Goal: Find specific page/section: Find specific page/section

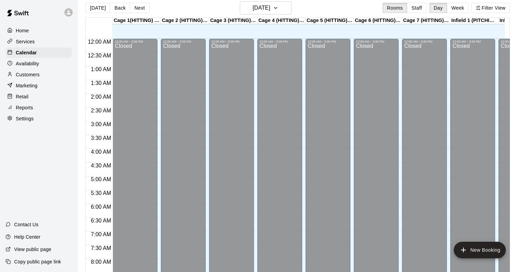
scroll to position [324, 39]
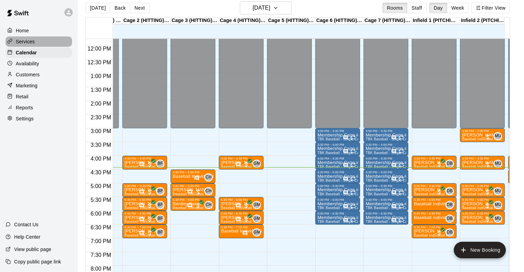
click at [32, 43] on p "Services" at bounding box center [25, 41] width 19 height 7
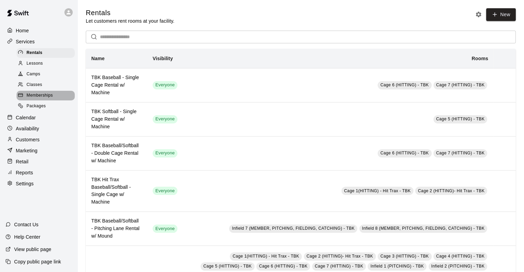
click at [44, 101] on div "Memberships" at bounding box center [46, 96] width 58 height 10
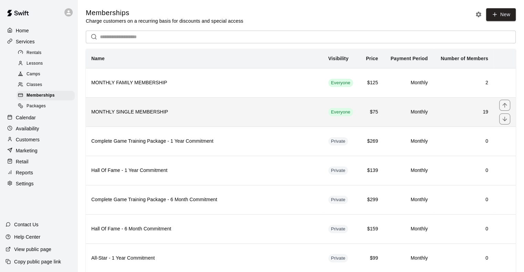
click at [149, 116] on h6 "MONTHLY SINGLE MEMBERSHIP" at bounding box center [204, 113] width 226 height 8
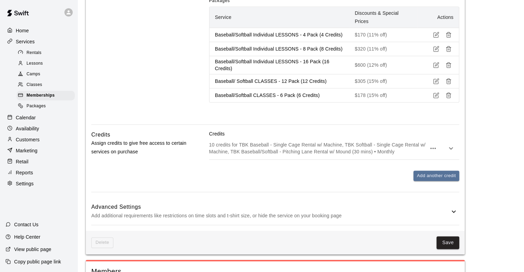
scroll to position [927, 0]
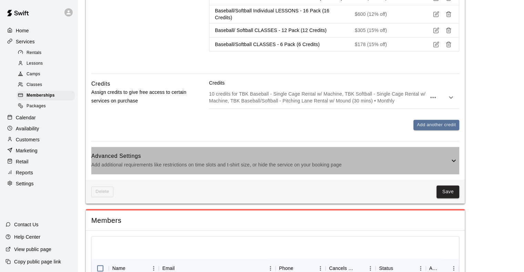
click at [178, 148] on div "Advanced Settings Add additional requirements like restrictions on time slots a…" at bounding box center [275, 160] width 368 height 27
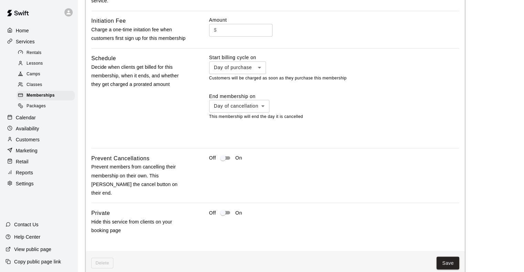
scroll to position [1184, 0]
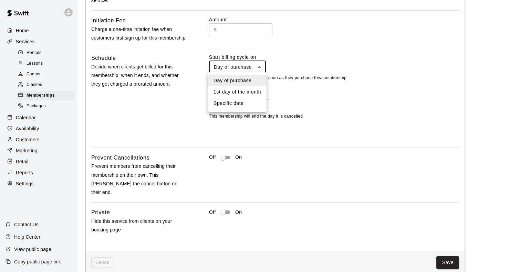
click at [163, 97] on div at bounding box center [264, 136] width 529 height 272
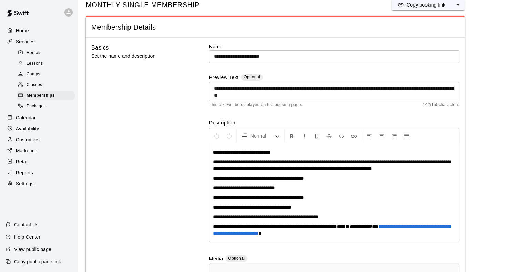
scroll to position [0, 0]
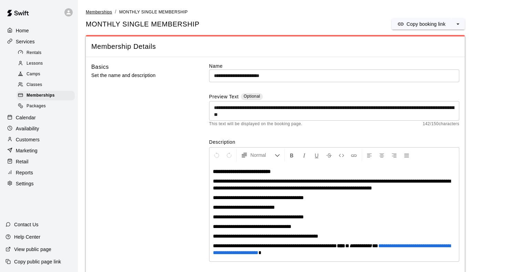
click at [98, 11] on span "Memberships" at bounding box center [99, 12] width 26 height 5
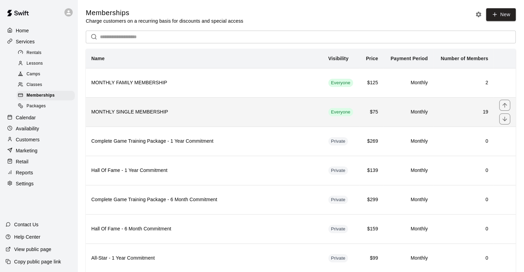
click at [158, 110] on h6 "MONTHLY SINGLE MEMBERSHIP" at bounding box center [204, 113] width 226 height 8
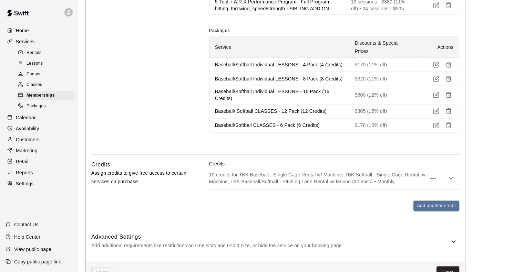
scroll to position [886, 0]
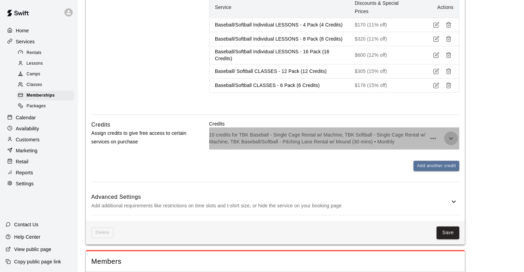
click at [449, 136] on icon "button" at bounding box center [451, 138] width 8 height 8
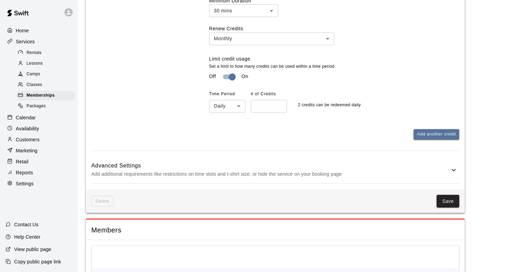
scroll to position [1121, 0]
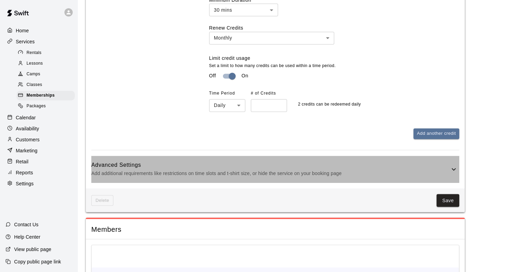
click at [289, 162] on h6 "Advanced Settings" at bounding box center [270, 165] width 358 height 9
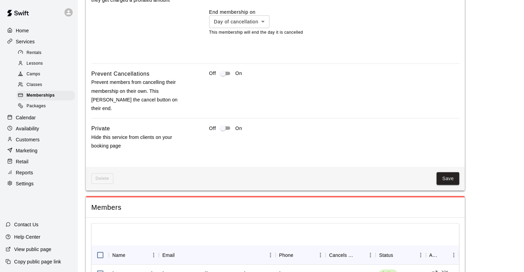
scroll to position [1473, 0]
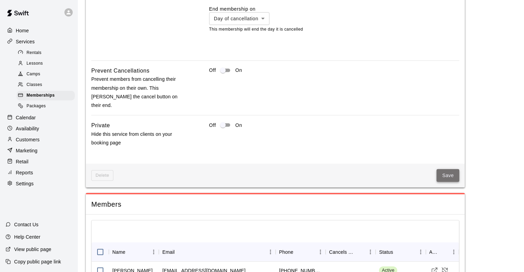
click at [447, 169] on button "Save" at bounding box center [447, 175] width 23 height 13
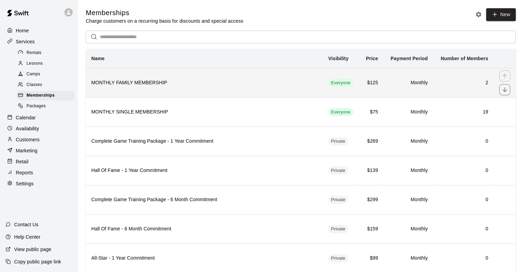
click at [211, 89] on th "MONTHLY FAMILY MEMBERSHIP" at bounding box center [204, 82] width 237 height 29
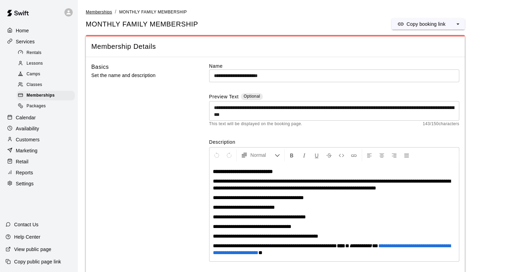
click at [102, 13] on span "Memberships" at bounding box center [99, 12] width 26 height 5
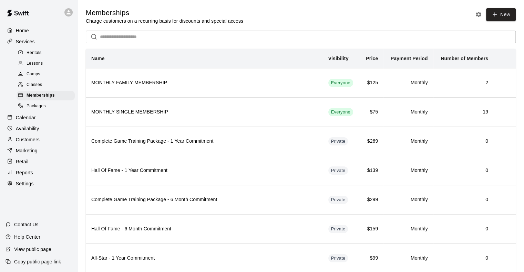
click at [218, 65] on th "Name" at bounding box center [204, 59] width 237 height 20
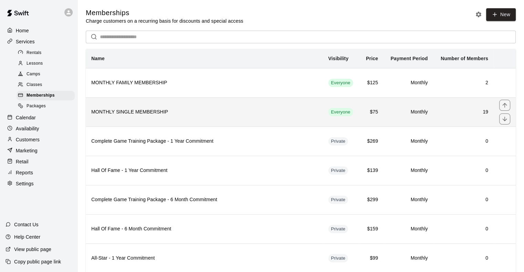
click at [173, 110] on h6 "MONTHLY SINGLE MEMBERSHIP" at bounding box center [204, 113] width 226 height 8
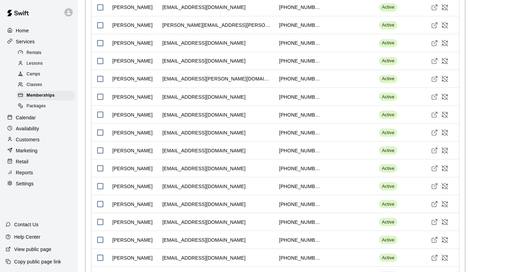
scroll to position [1227, 0]
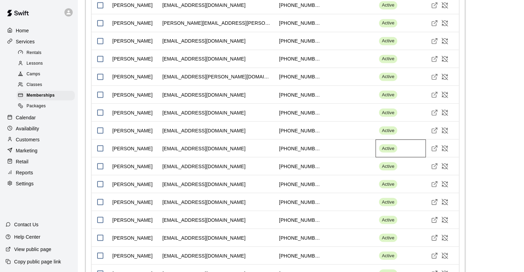
click at [389, 148] on span "Active" at bounding box center [388, 148] width 18 height 7
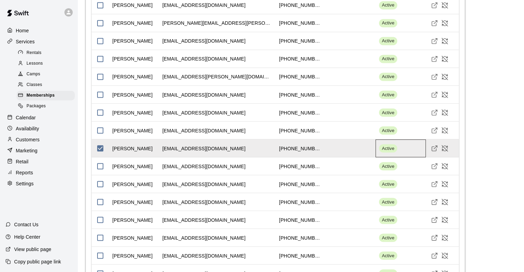
click at [389, 148] on span "Active" at bounding box center [388, 148] width 18 height 7
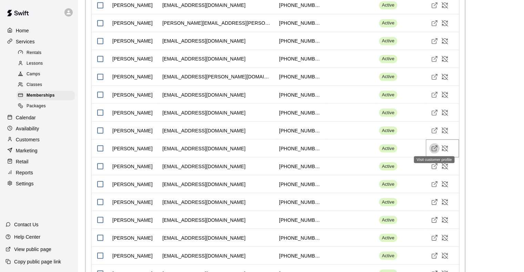
click at [435, 148] on icon "Visit customer profile" at bounding box center [434, 148] width 7 height 7
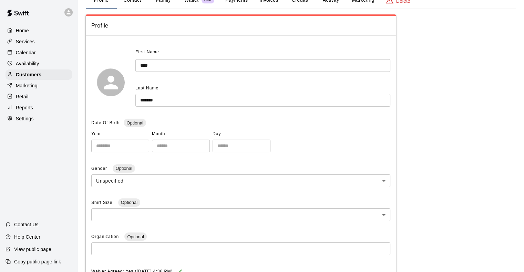
scroll to position [5, 0]
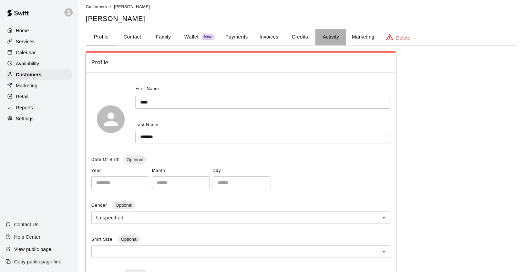
click at [327, 38] on button "Activity" at bounding box center [330, 37] width 31 height 17
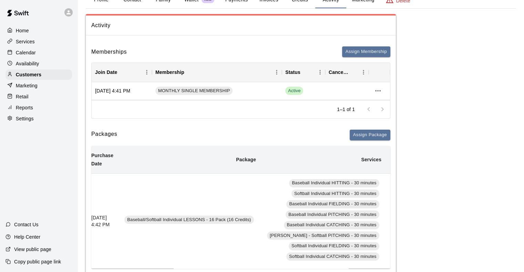
scroll to position [0, 0]
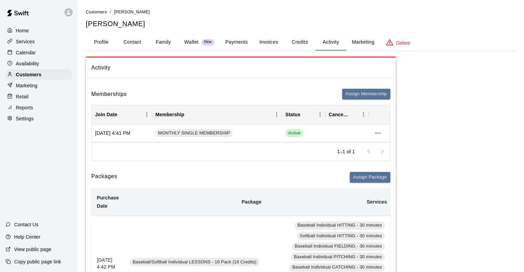
click at [156, 18] on div "Customers / [PERSON_NAME] [PERSON_NAME]" at bounding box center [301, 18] width 430 height 20
click at [95, 12] on span "Customers" at bounding box center [96, 12] width 21 height 5
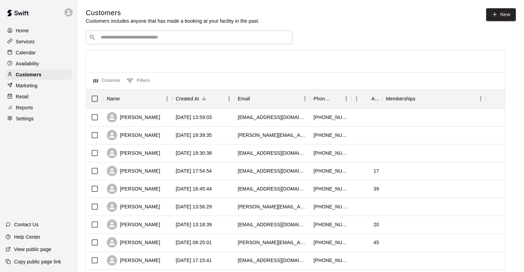
click at [23, 40] on p "Services" at bounding box center [25, 41] width 19 height 7
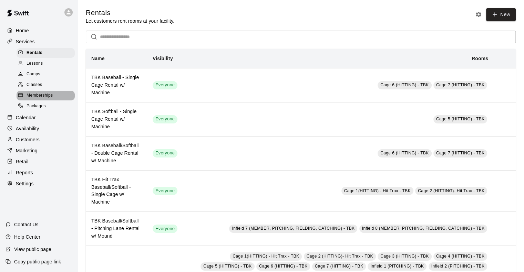
click at [40, 99] on span "Memberships" at bounding box center [40, 95] width 26 height 7
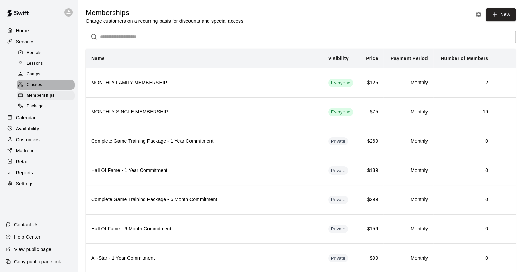
click at [35, 86] on span "Classes" at bounding box center [35, 85] width 16 height 7
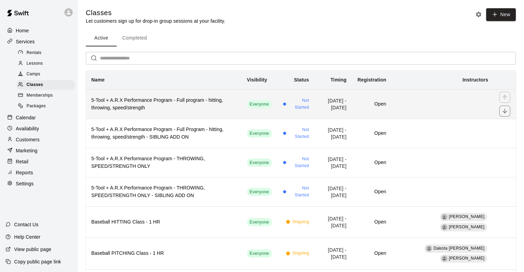
click at [156, 101] on h6 "5-Tool + A.R.X Performance Program - Full program - hitting, throwing, speed/st…" at bounding box center [163, 104] width 145 height 15
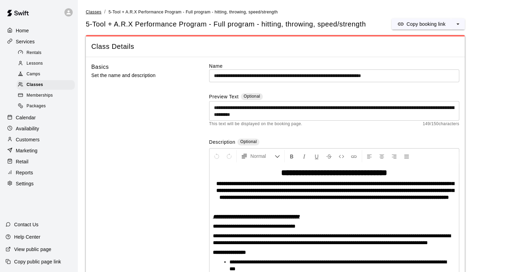
click at [93, 11] on span "Classes" at bounding box center [94, 12] width 16 height 5
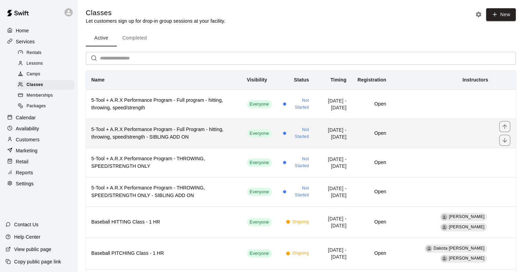
click at [144, 133] on h6 "5-Tool + A.R.X Performance Program - Full Program - hitting, throwing, speed/st…" at bounding box center [163, 133] width 145 height 15
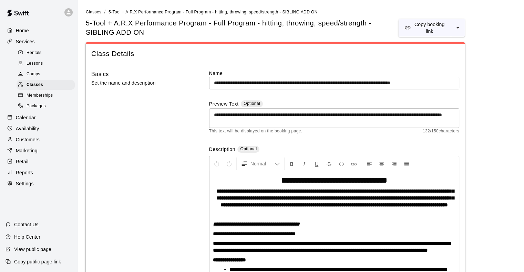
click at [94, 14] on span "Classes" at bounding box center [94, 12] width 16 height 5
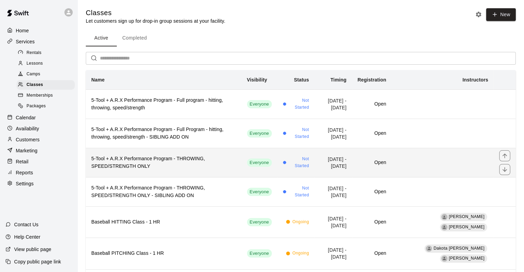
click at [136, 157] on h6 "5-Tool + A.R.X Performance Program - THROWING, SPEED/STRENGTH ONLY" at bounding box center [163, 162] width 145 height 15
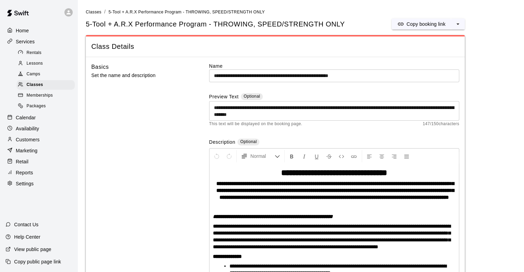
click at [95, 9] on link "Classes" at bounding box center [94, 12] width 16 height 6
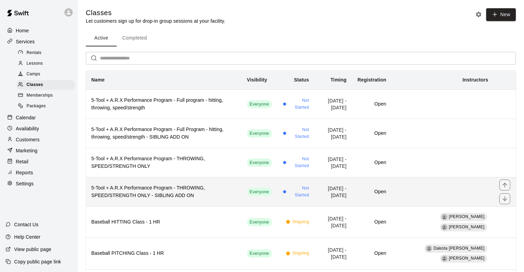
click at [138, 182] on th "5-Tool + A.R.X Performance Program - THROWING, SPEED/STRENGTH ONLY - SIBLING AD…" at bounding box center [164, 191] width 156 height 29
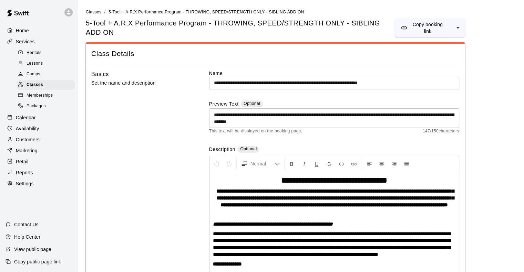
click at [94, 11] on span "Classes" at bounding box center [94, 12] width 16 height 5
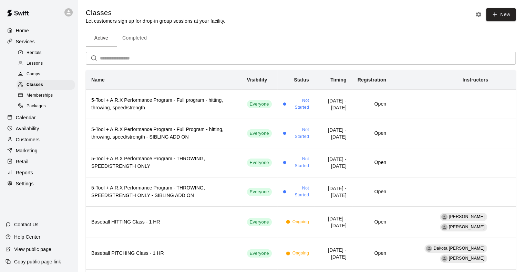
click at [287, 31] on div "Active Completed" at bounding box center [301, 38] width 430 height 17
